Goal: Check status: Check status

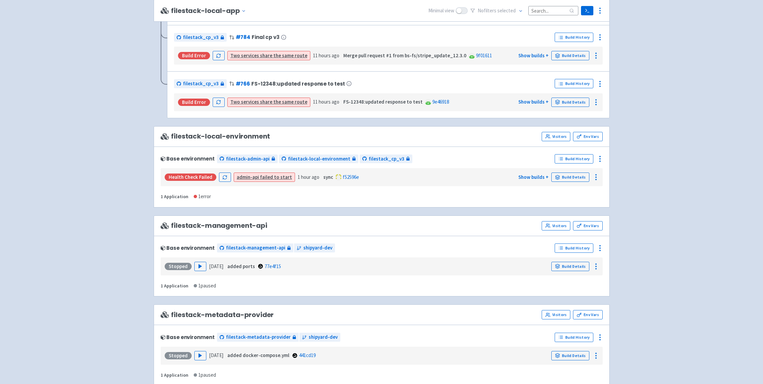
scroll to position [693, 0]
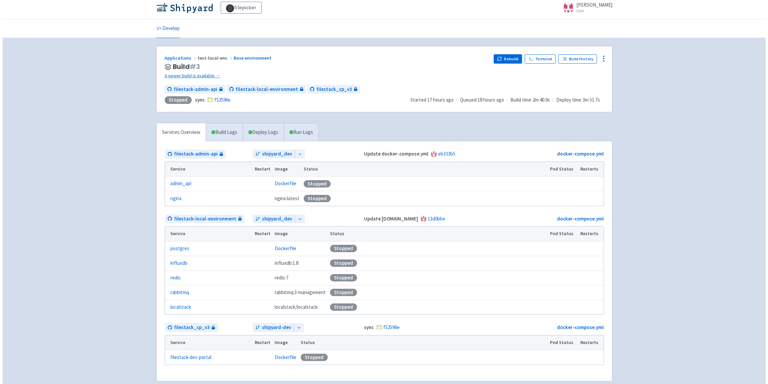
scroll to position [9, 0]
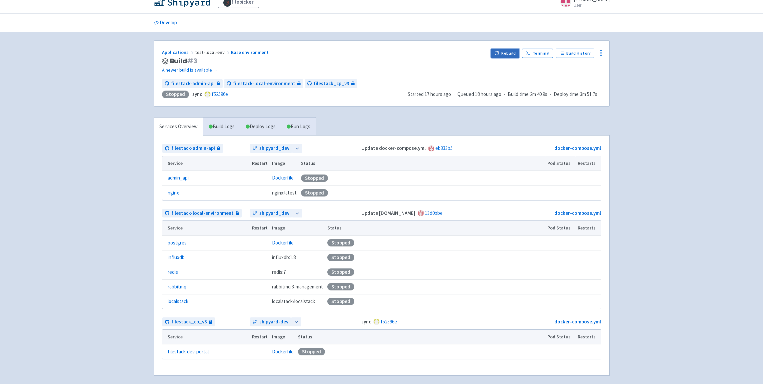
click at [505, 53] on button "Rebuild" at bounding box center [505, 53] width 29 height 9
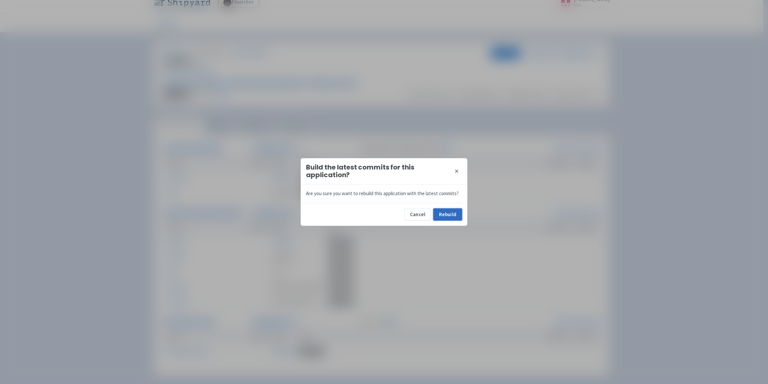
click at [445, 216] on button "Rebuild" at bounding box center [447, 215] width 29 height 12
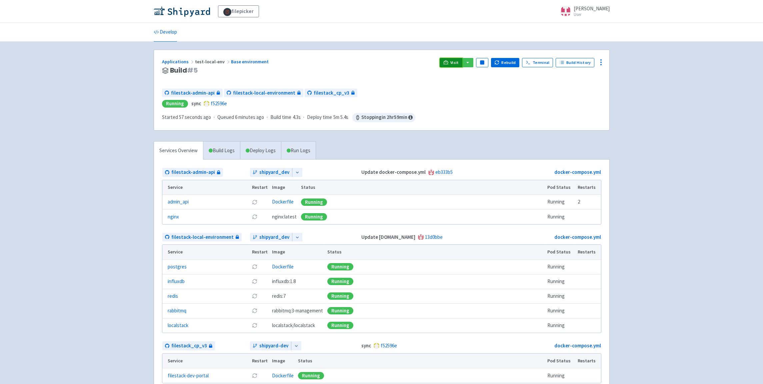
click at [458, 65] on span "Visit" at bounding box center [454, 62] width 9 height 5
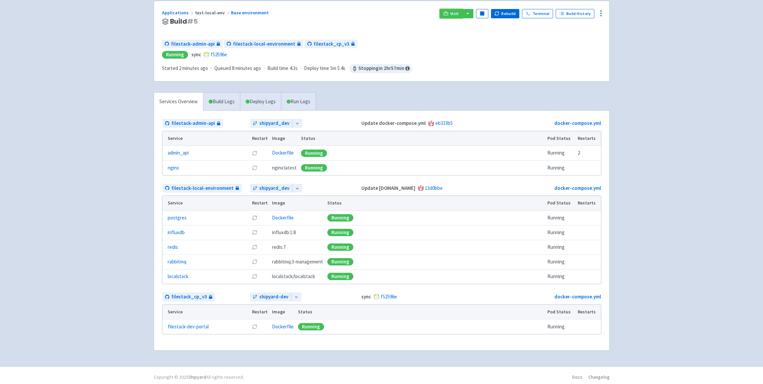
scroll to position [50, 0]
click at [197, 296] on span "filestack_cp_v3" at bounding box center [189, 296] width 36 height 8
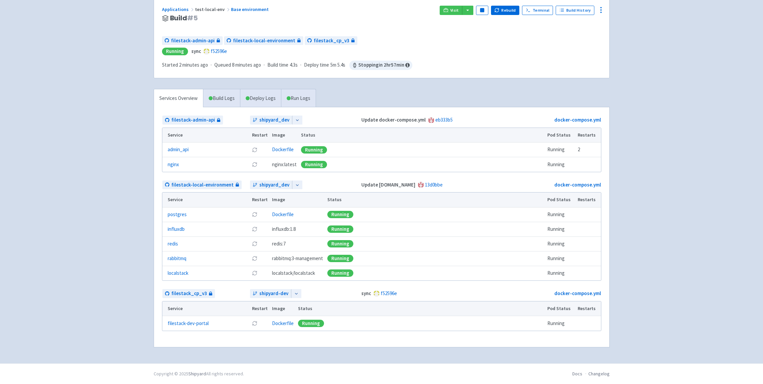
scroll to position [46, 0]
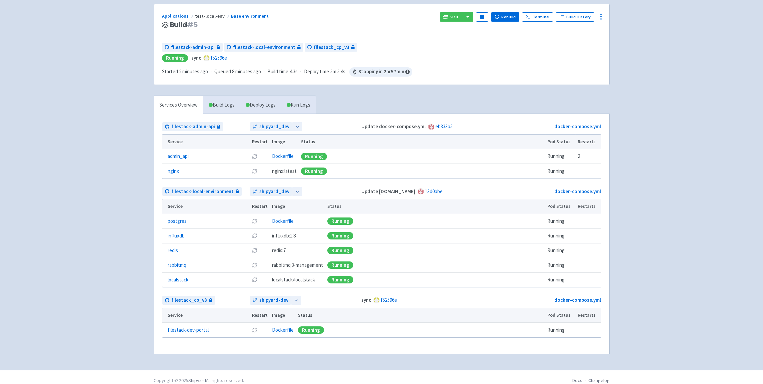
click at [298, 300] on icon at bounding box center [296, 300] width 5 height 5
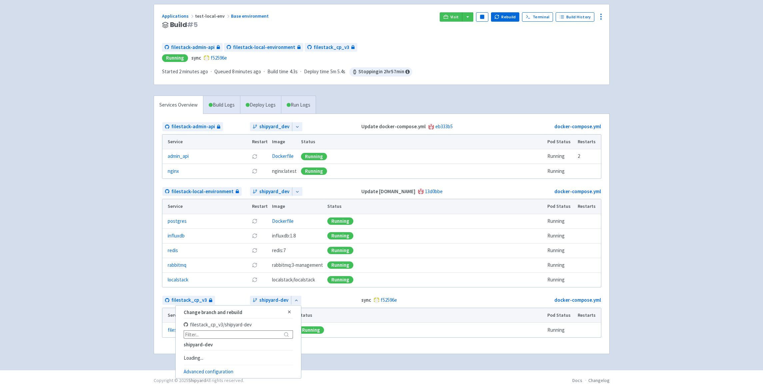
click at [298, 300] on icon at bounding box center [296, 300] width 5 height 5
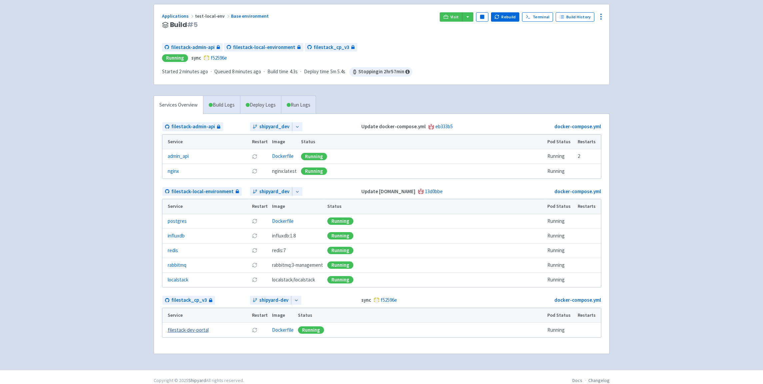
click at [199, 331] on link "filestack-dev-portal" at bounding box center [188, 331] width 41 height 8
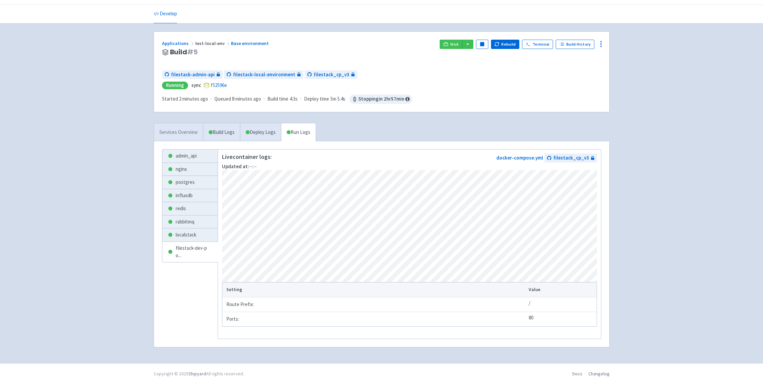
click at [182, 129] on link "Services Overview" at bounding box center [178, 132] width 49 height 18
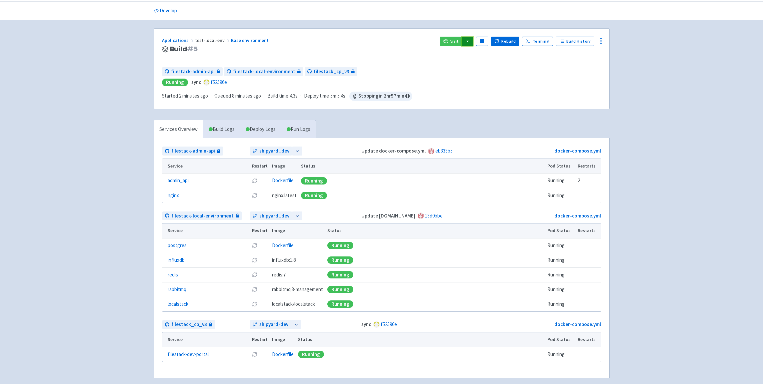
click at [472, 41] on button "button" at bounding box center [467, 41] width 11 height 9
click at [484, 57] on link "filestack_cp_v3 (dev-portal)" at bounding box center [510, 55] width 96 height 10
click at [472, 40] on button "button" at bounding box center [467, 41] width 11 height 9
click at [497, 56] on link "filestack_cp_v3 (dev-portal)" at bounding box center [510, 55] width 96 height 10
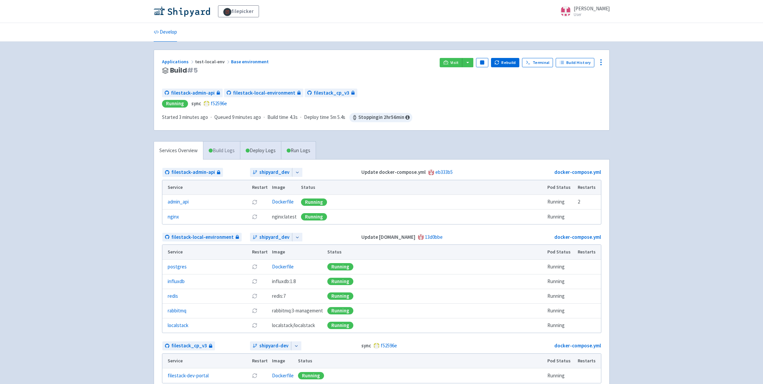
click at [236, 153] on link "Build Logs" at bounding box center [221, 151] width 37 height 18
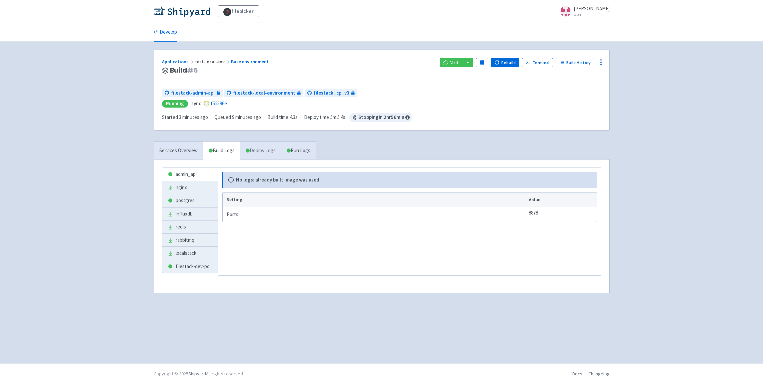
click at [260, 151] on link "Deploy Logs" at bounding box center [260, 151] width 41 height 18
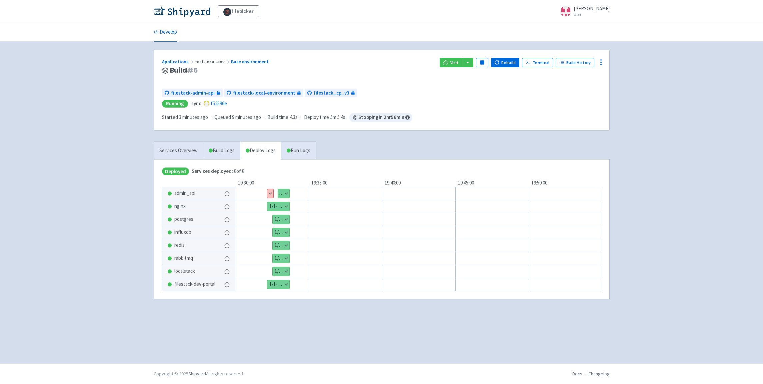
click at [267, 194] on button "Show details" at bounding box center [270, 193] width 6 height 9
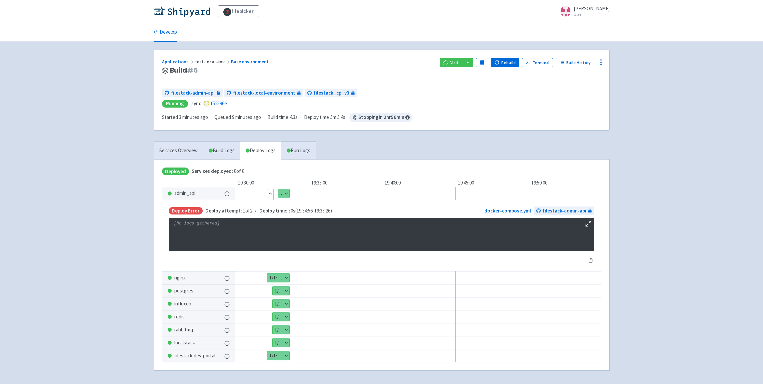
click at [252, 230] on pre "[No logs gathered]" at bounding box center [382, 234] width 426 height 33
click at [270, 193] on button "Hide details" at bounding box center [270, 193] width 6 height 9
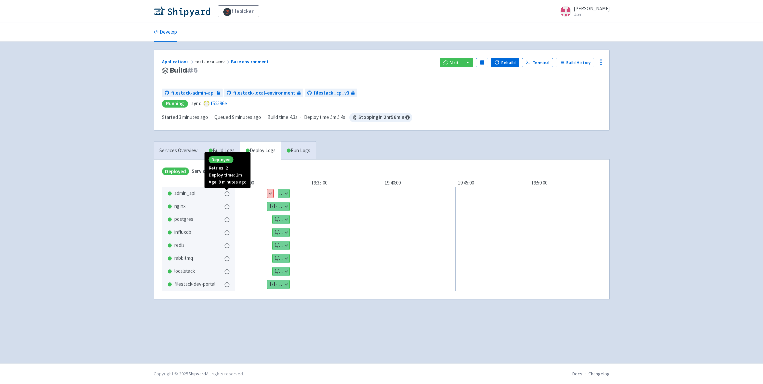
click at [229, 194] on circle at bounding box center [227, 194] width 4 height 4
click at [269, 192] on button "Show details" at bounding box center [270, 193] width 6 height 9
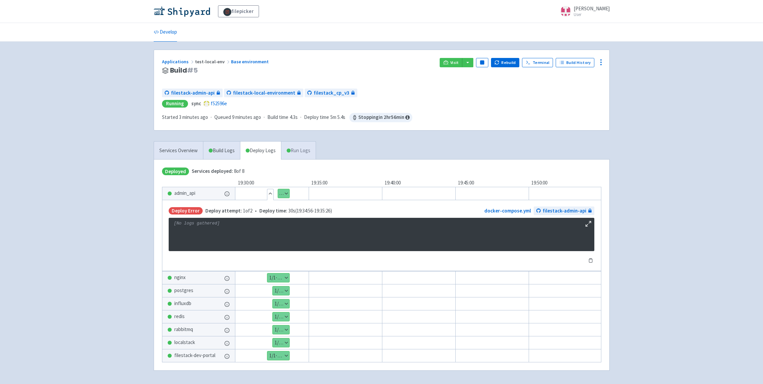
click at [296, 153] on link "Run Logs" at bounding box center [298, 151] width 35 height 18
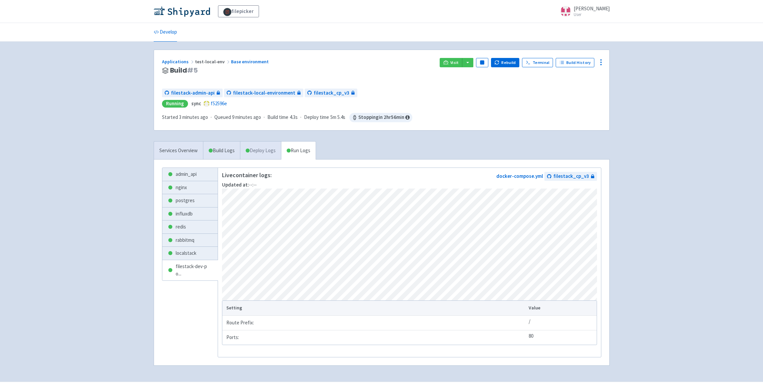
click at [252, 152] on link "Deploy Logs" at bounding box center [260, 151] width 41 height 18
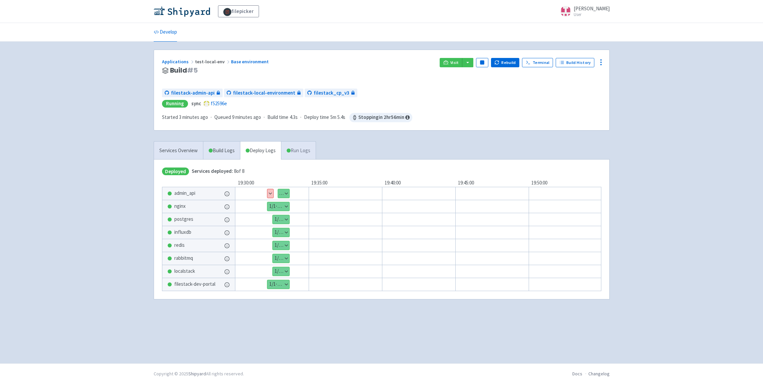
click at [296, 150] on link "Run Logs" at bounding box center [298, 151] width 35 height 18
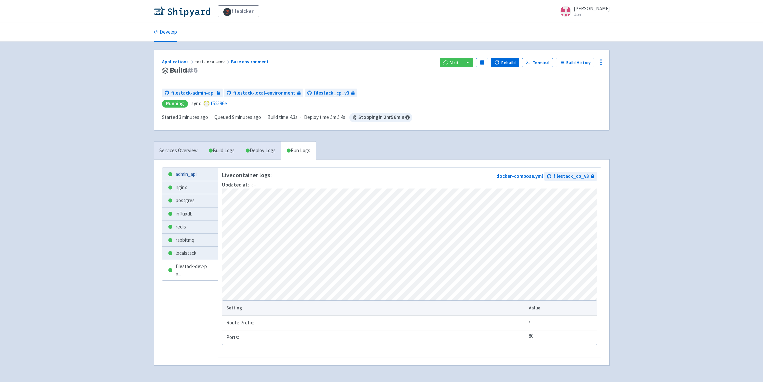
click at [191, 169] on link "admin_api" at bounding box center [190, 174] width 56 height 13
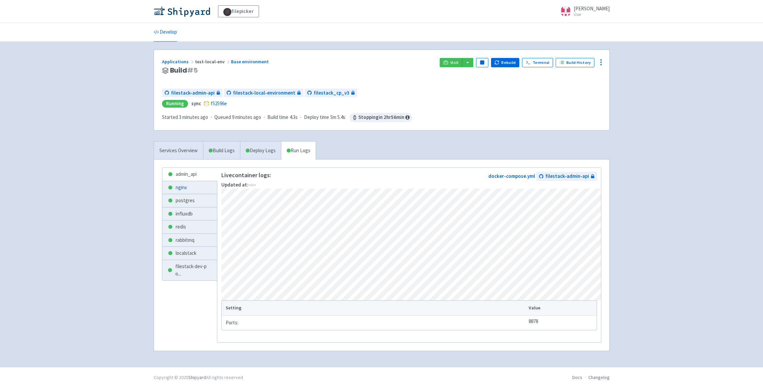
scroll to position [7, 0]
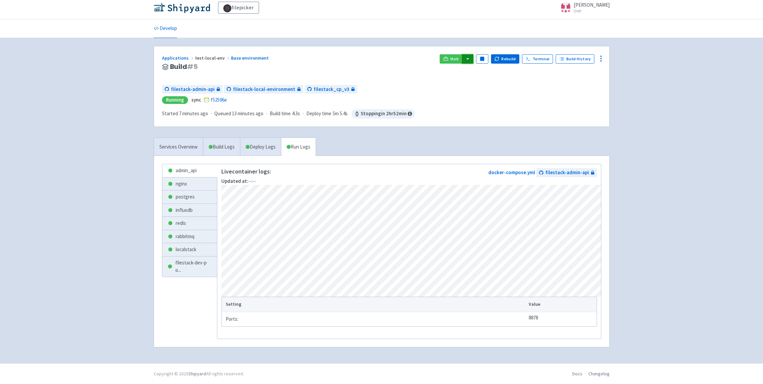
click at [473, 57] on button "button" at bounding box center [467, 58] width 11 height 9
click at [495, 68] on link "filestack_cp_v3 (dev-portal)" at bounding box center [510, 72] width 96 height 10
